Goal: Download file/media

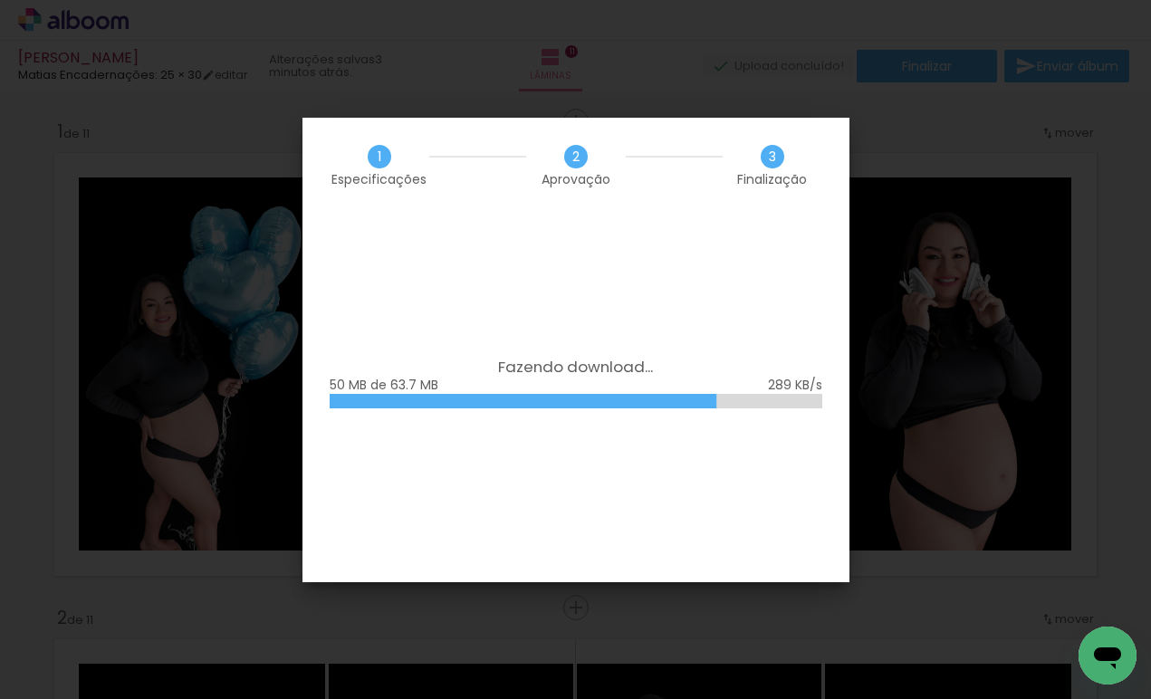
scroll to position [95, 0]
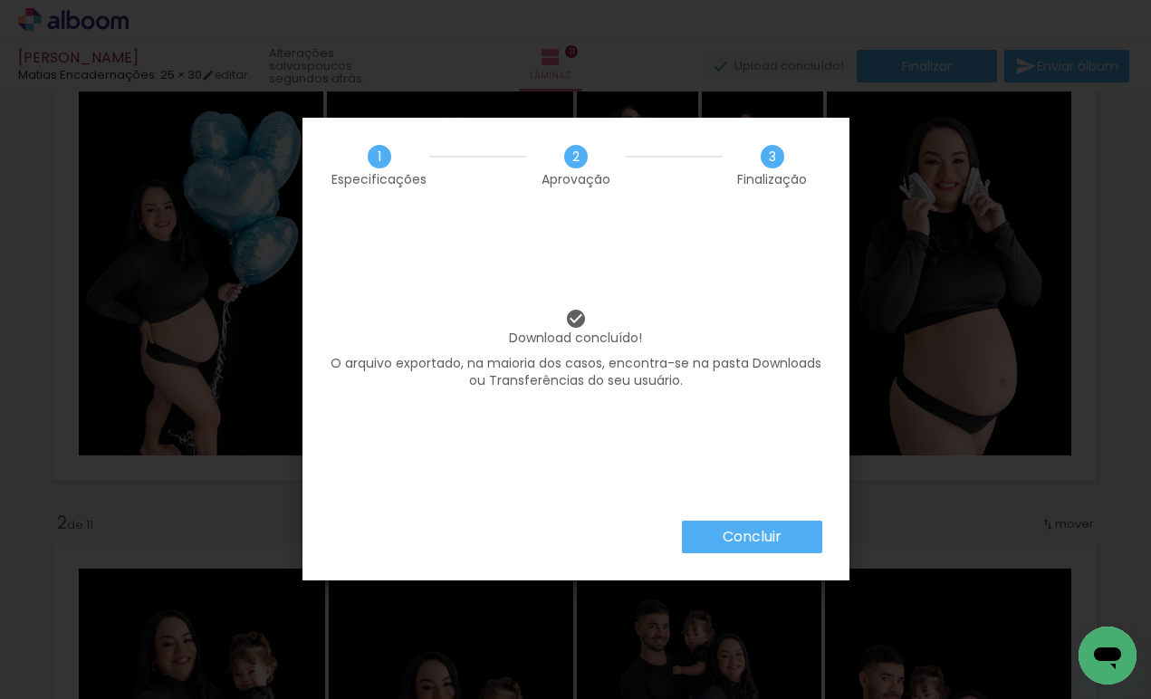
click at [0, 0] on slot "Concluir" at bounding box center [0, 0] width 0 height 0
